Goal: Information Seeking & Learning: Learn about a topic

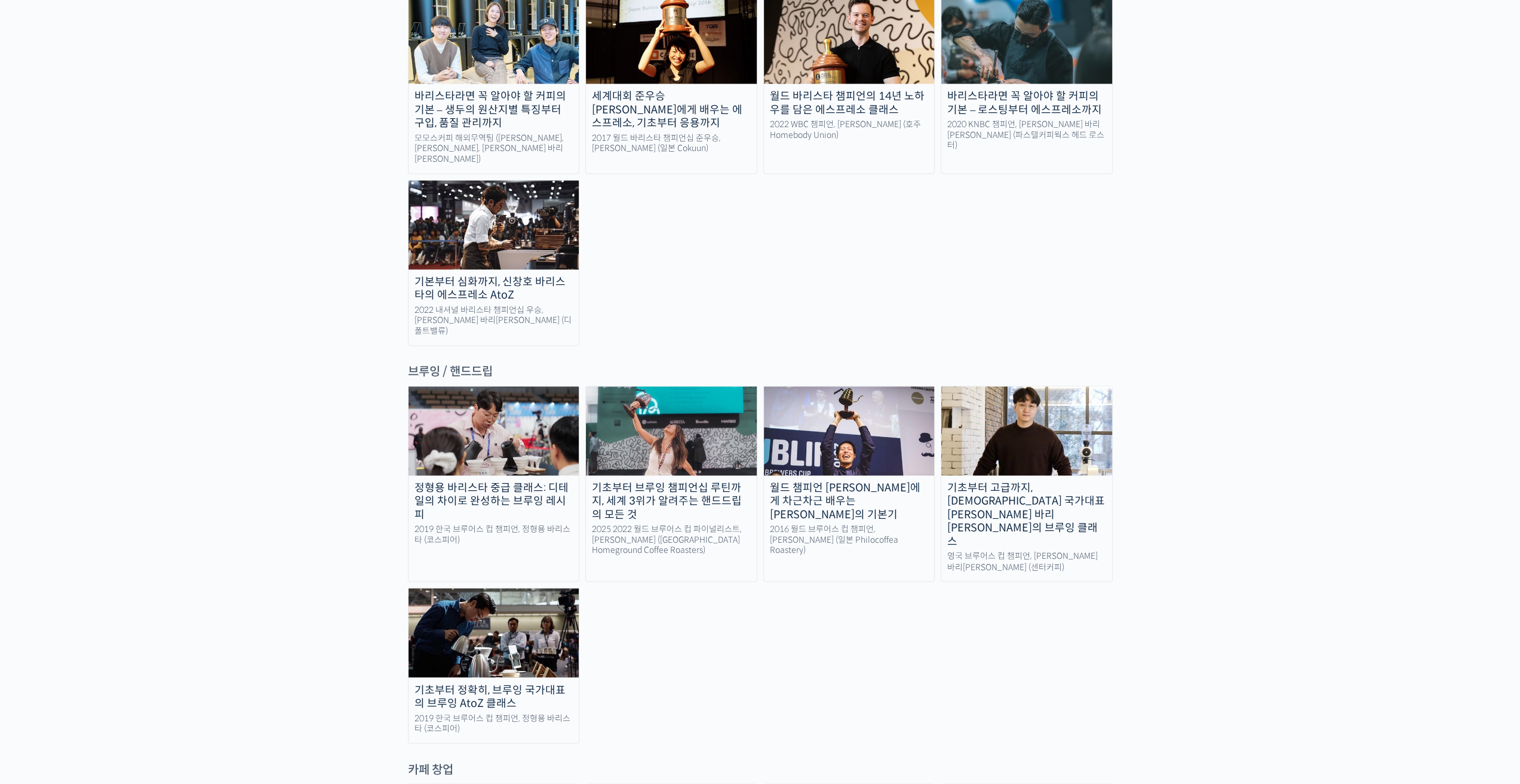
scroll to position [1731, 0]
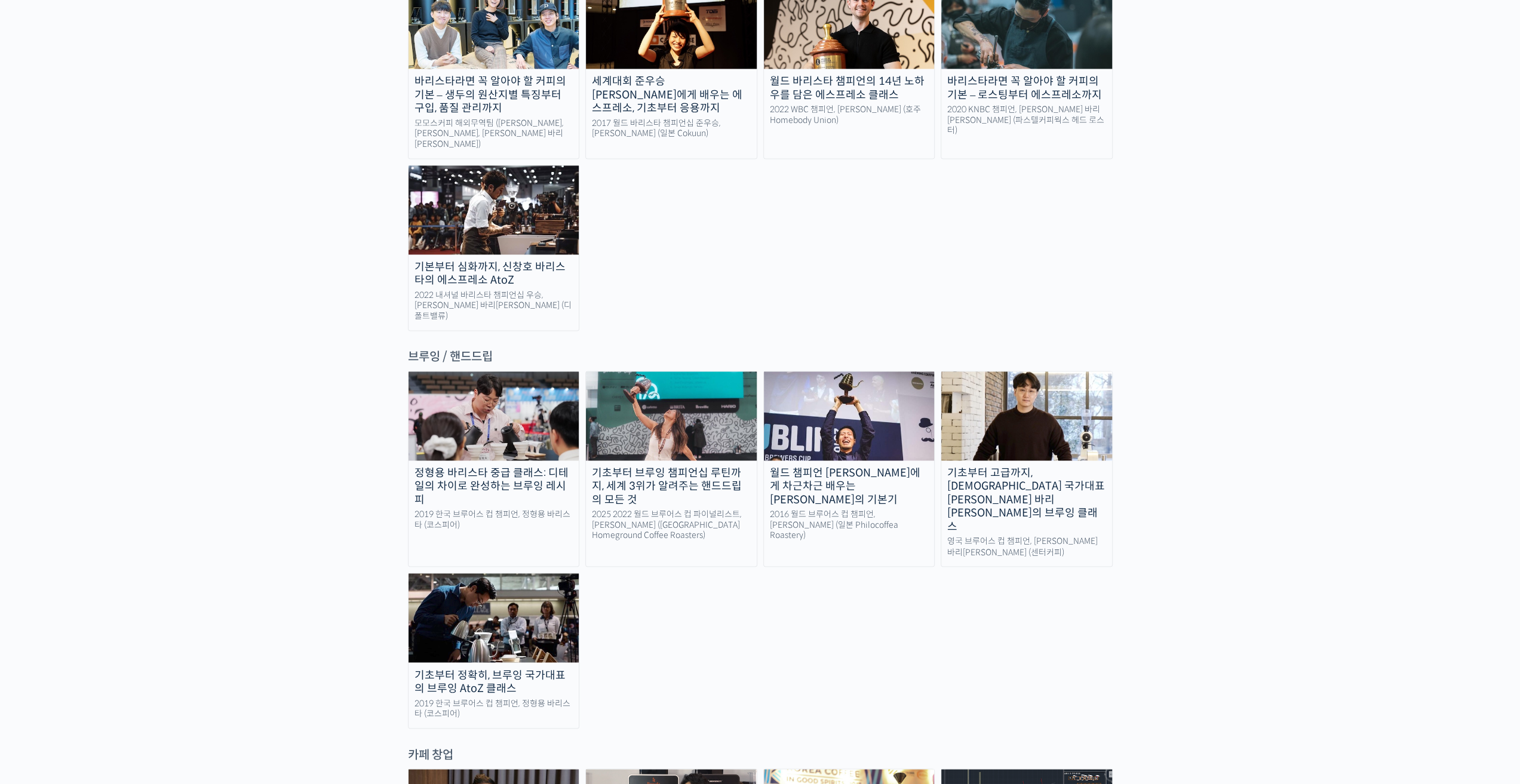
click at [1032, 372] on img at bounding box center [1027, 416] width 171 height 89
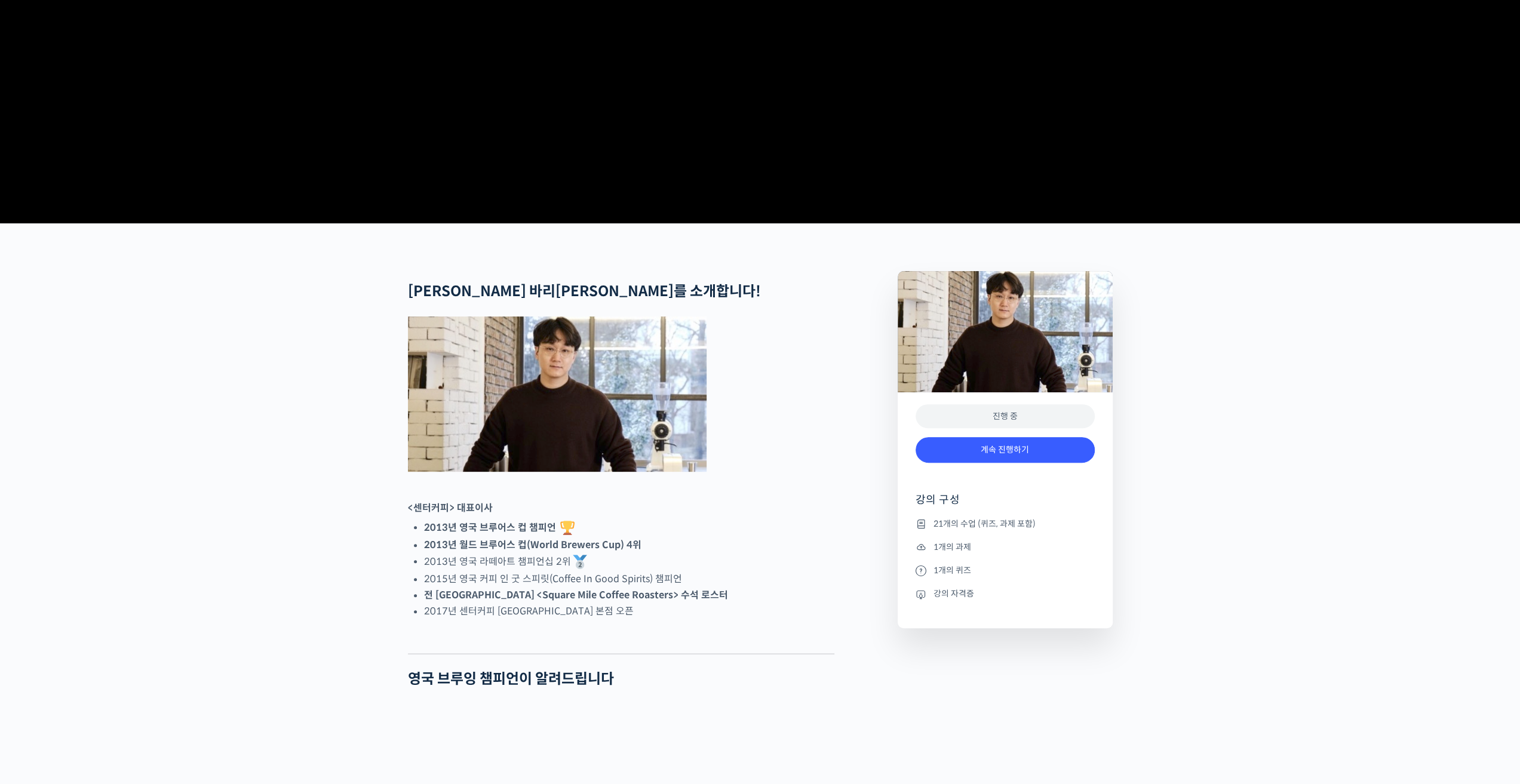
scroll to position [239, 0]
click at [1055, 463] on link "계속 진행하기" at bounding box center [1005, 449] width 179 height 25
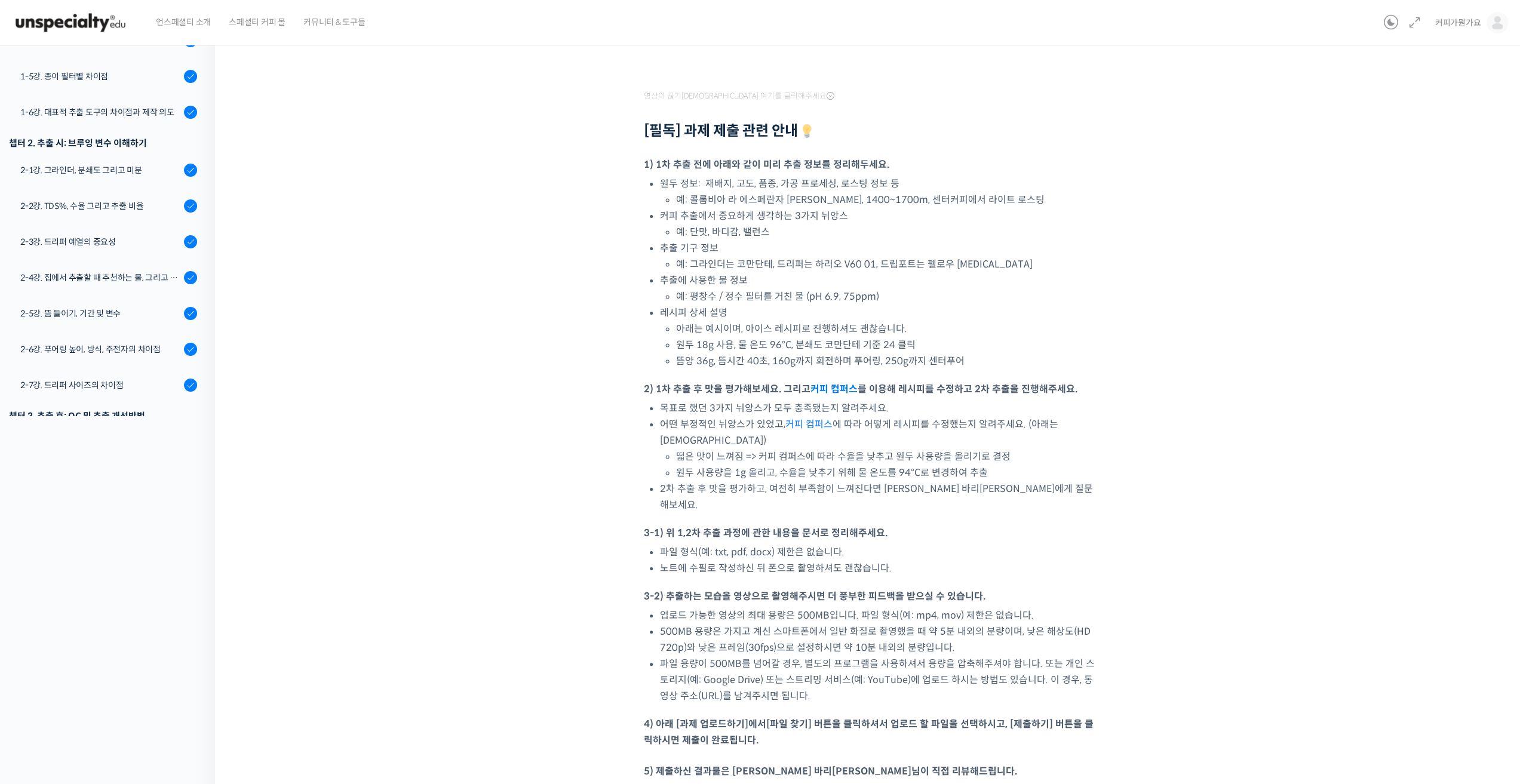
click at [453, 334] on div "기초부터 고급까지, [DEMOGRAPHIC_DATA] 국가대표 [PERSON_NAME] 바리[PERSON_NAME]의 브루잉 클래스 5-3강.…" at bounding box center [870, 418] width 1191 height 1445
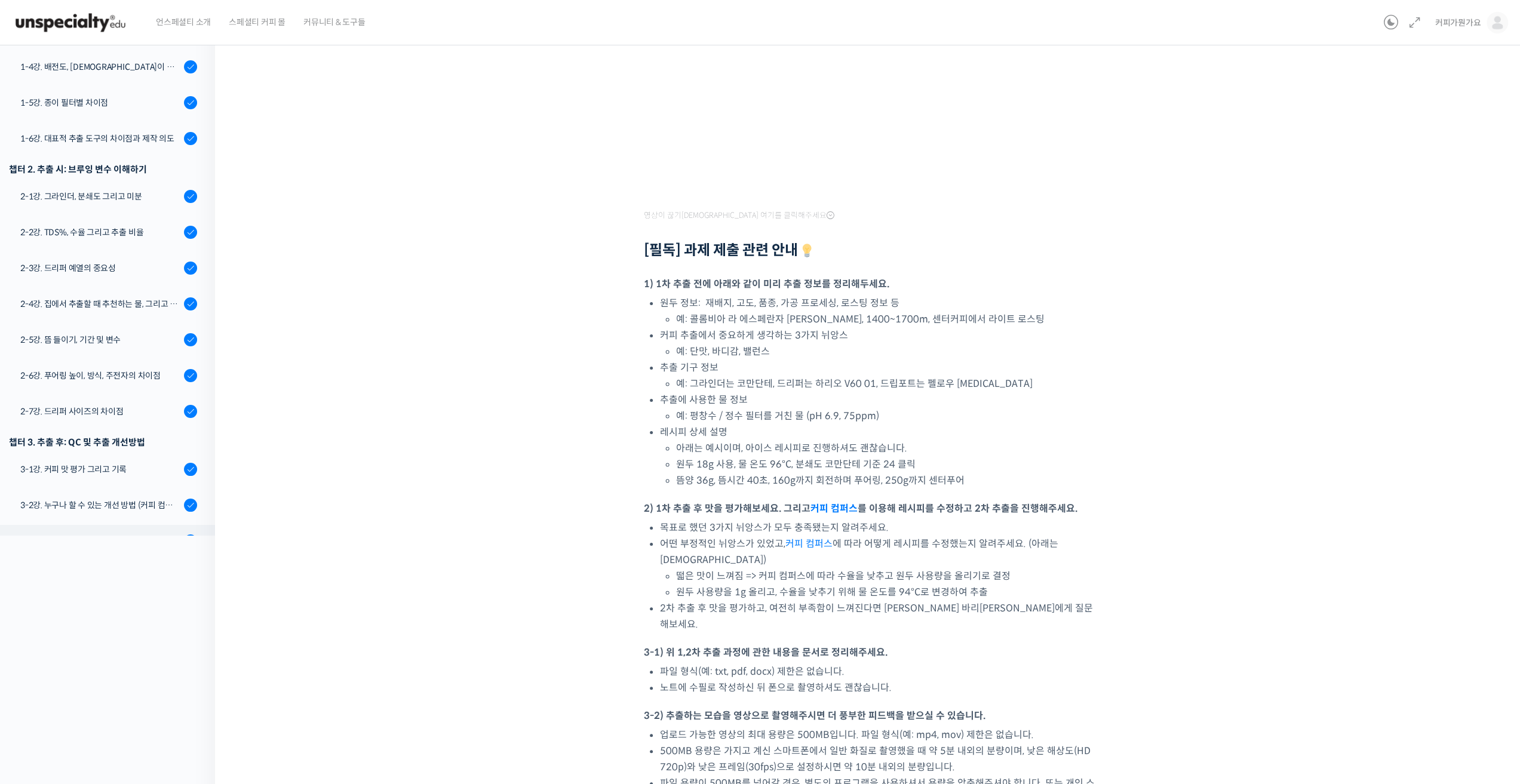
scroll to position [119, 0]
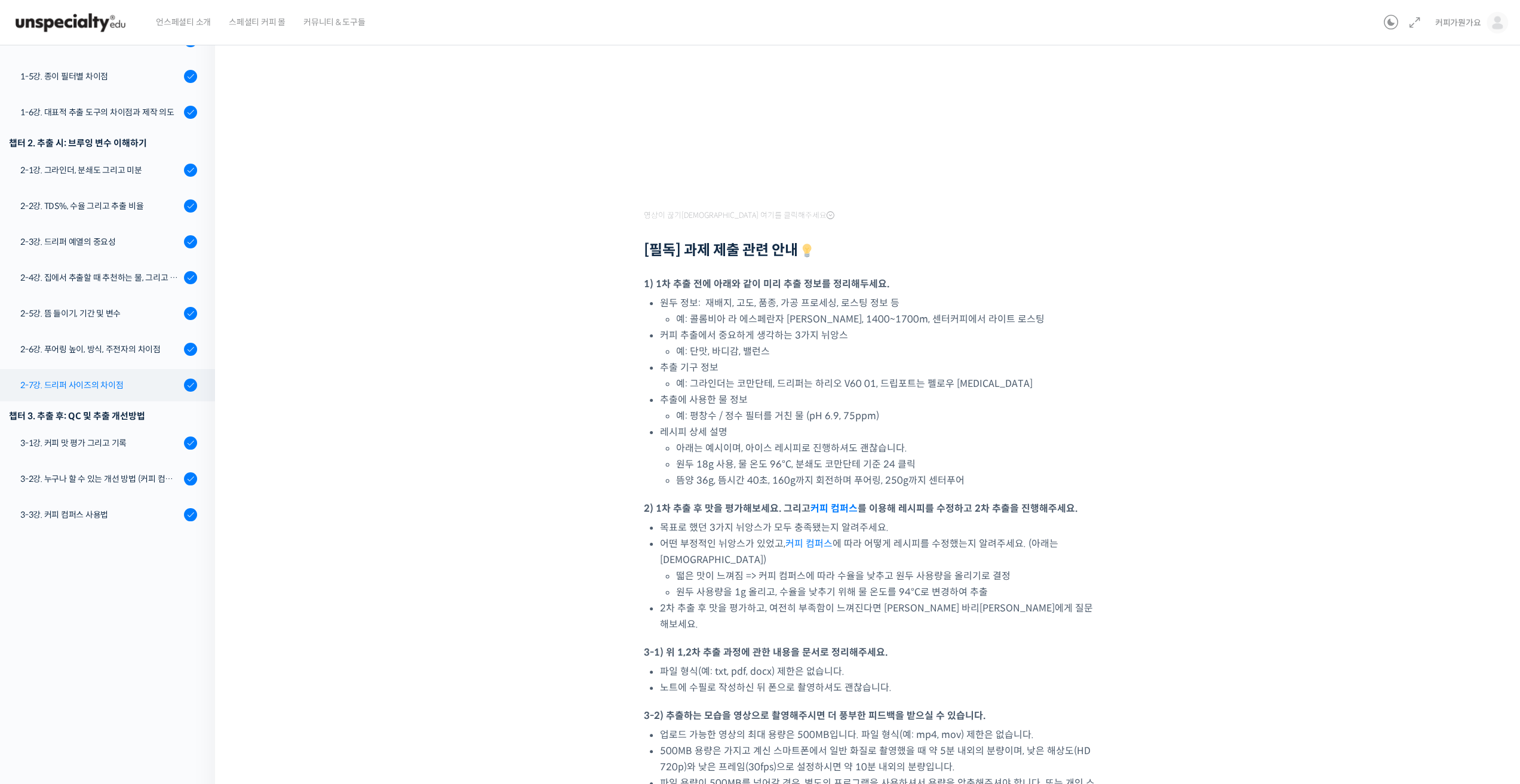
click at [102, 369] on link "2-7강. 드리퍼 사이즈의 차이점" at bounding box center [104, 385] width 221 height 32
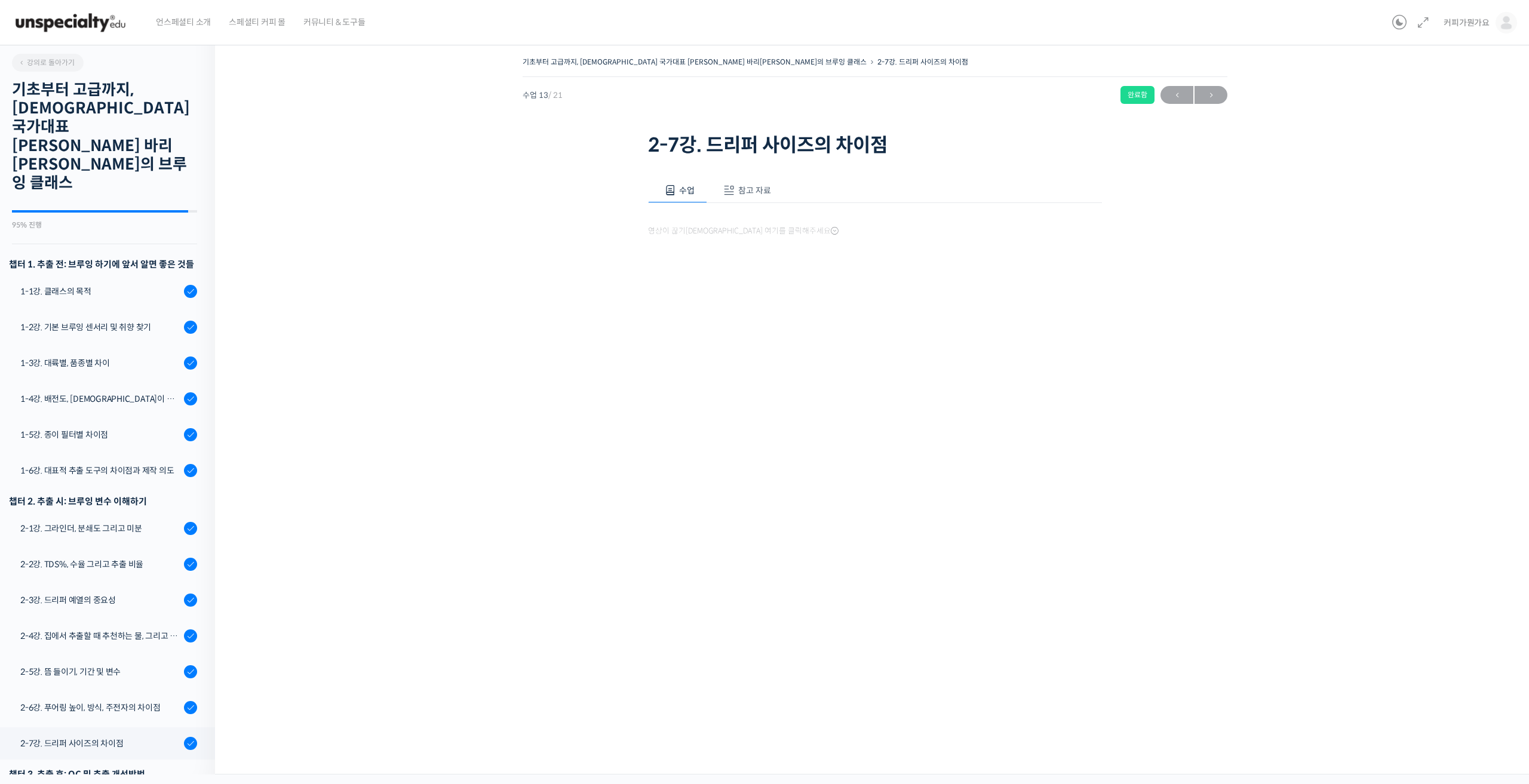
scroll to position [290, 0]
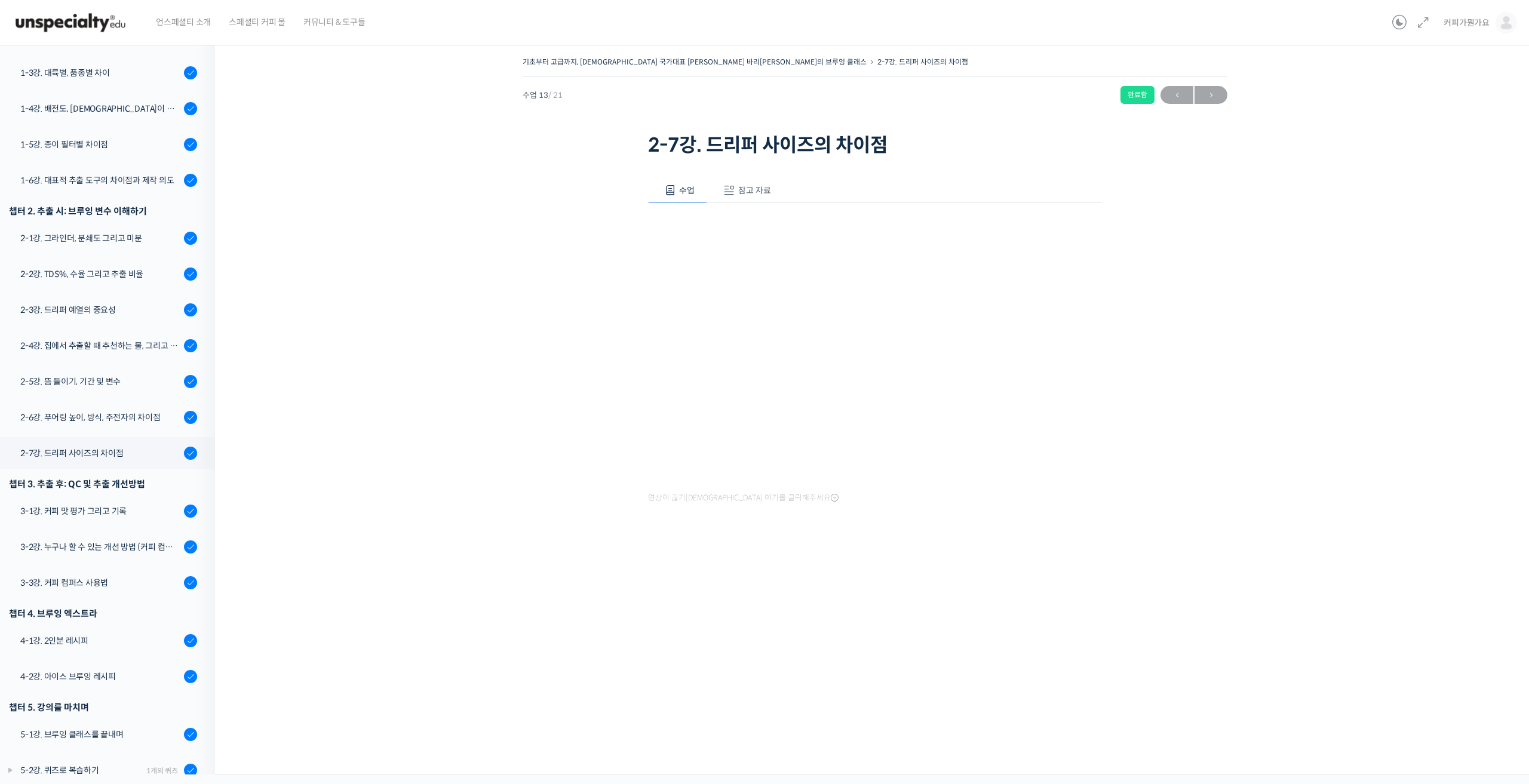
click at [724, 619] on div "기초부터 고급까지, 영국 국가대표 박상호 바리스타의 브루잉 클래스 2-7강. 드리퍼 사이즈의 차이점 완료함 수업 13 / …" at bounding box center [875, 405] width 1320 height 739
click at [1078, 708] on div "기초부터 고급까지, 영국 국가대표 박상호 바리스타의 브루잉 클래스 2-7강. 드리퍼 사이즈의 차이점 완료함 수업 13 / …" at bounding box center [875, 405] width 1320 height 739
click at [314, 490] on div "기초부터 고급까지, 영국 국가대표 박상호 바리스타의 브루잉 클래스 2-7강. 드리퍼 사이즈의 차이점 완료함 수업 13 / …" at bounding box center [874, 308] width 1201 height 507
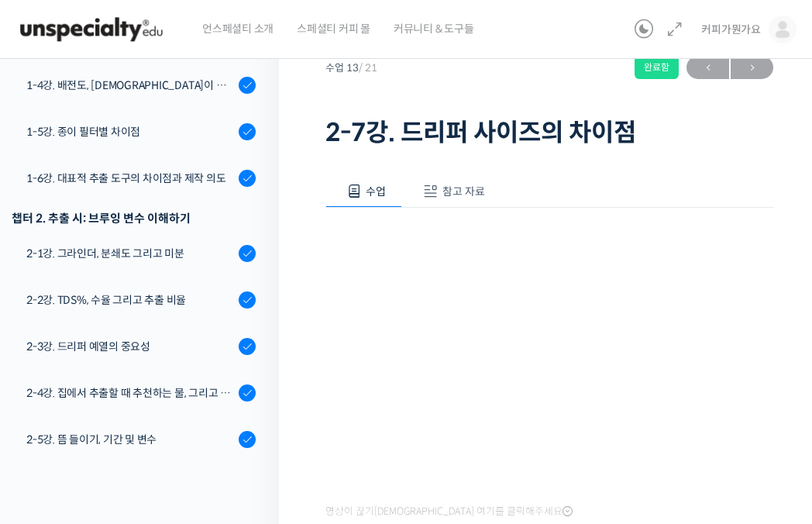
scroll to position [77, 0]
